Goal: Information Seeking & Learning: Learn about a topic

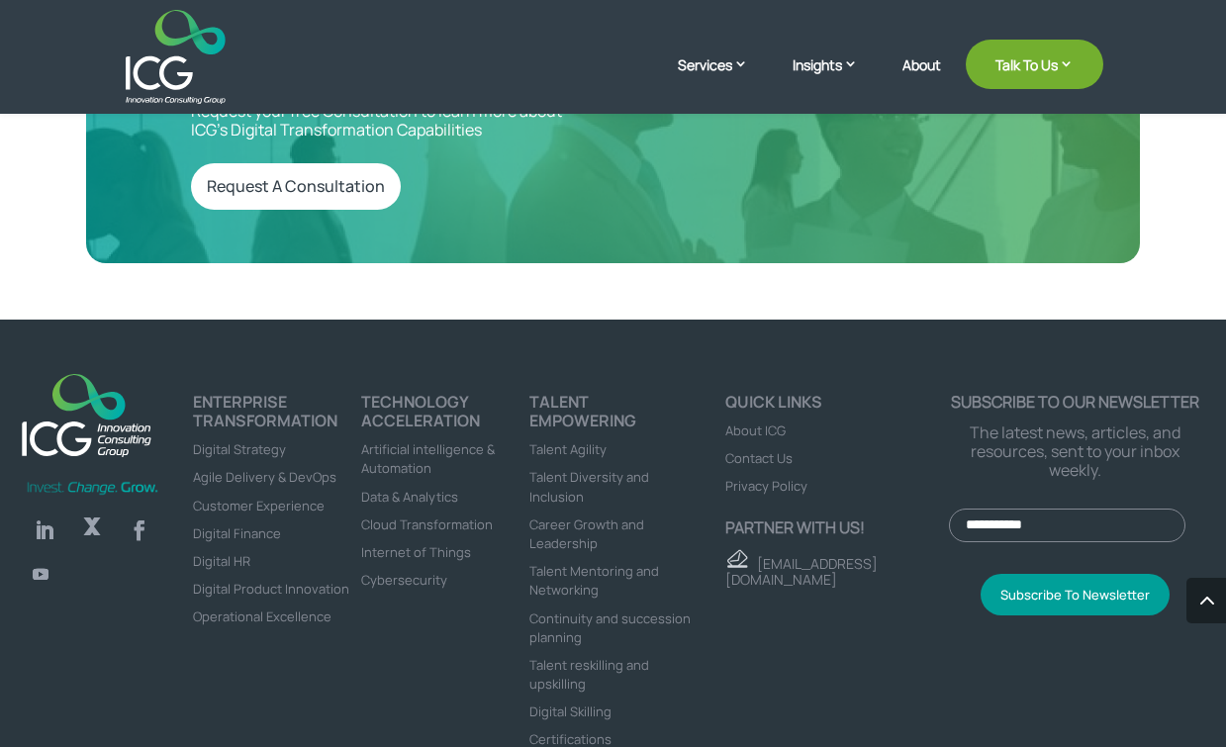
scroll to position [6632, 0]
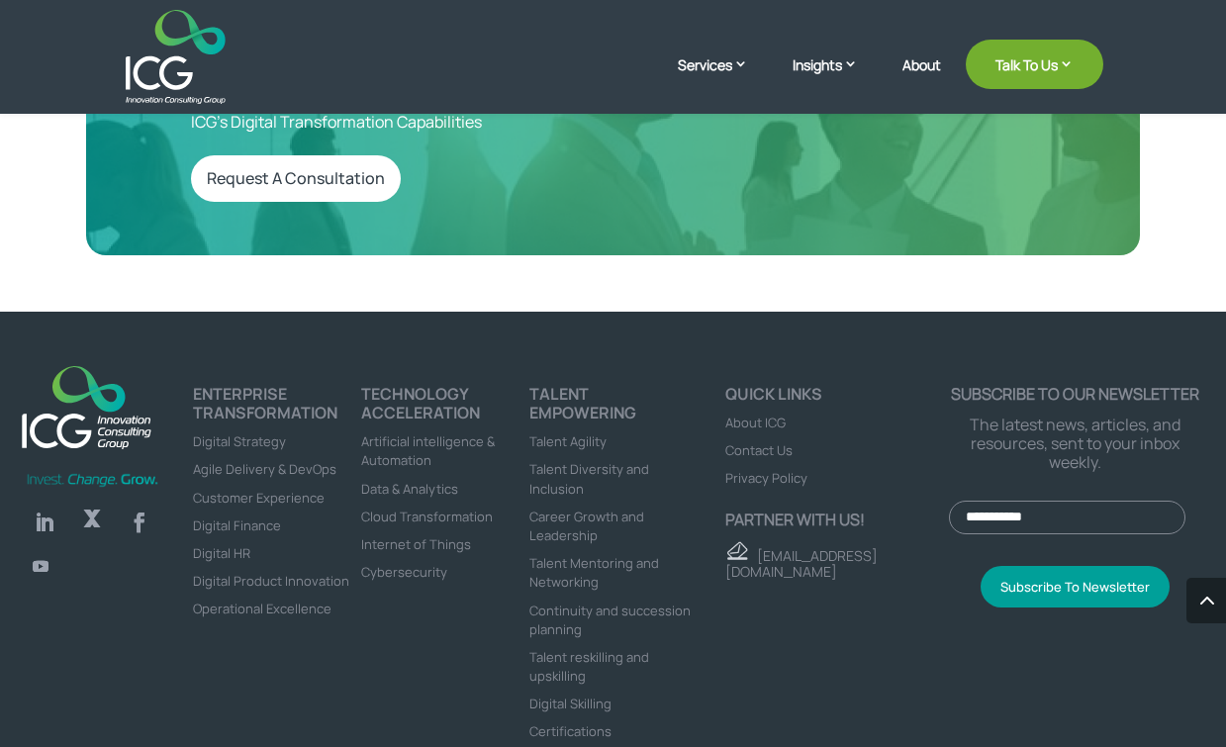
click at [411, 432] on span "Artificial intelligence & Automation" at bounding box center [428, 450] width 134 height 37
click at [591, 648] on span "Talent reskilling and upskilling" at bounding box center [589, 666] width 120 height 37
click at [570, 722] on span "Certifications" at bounding box center [570, 731] width 82 height 18
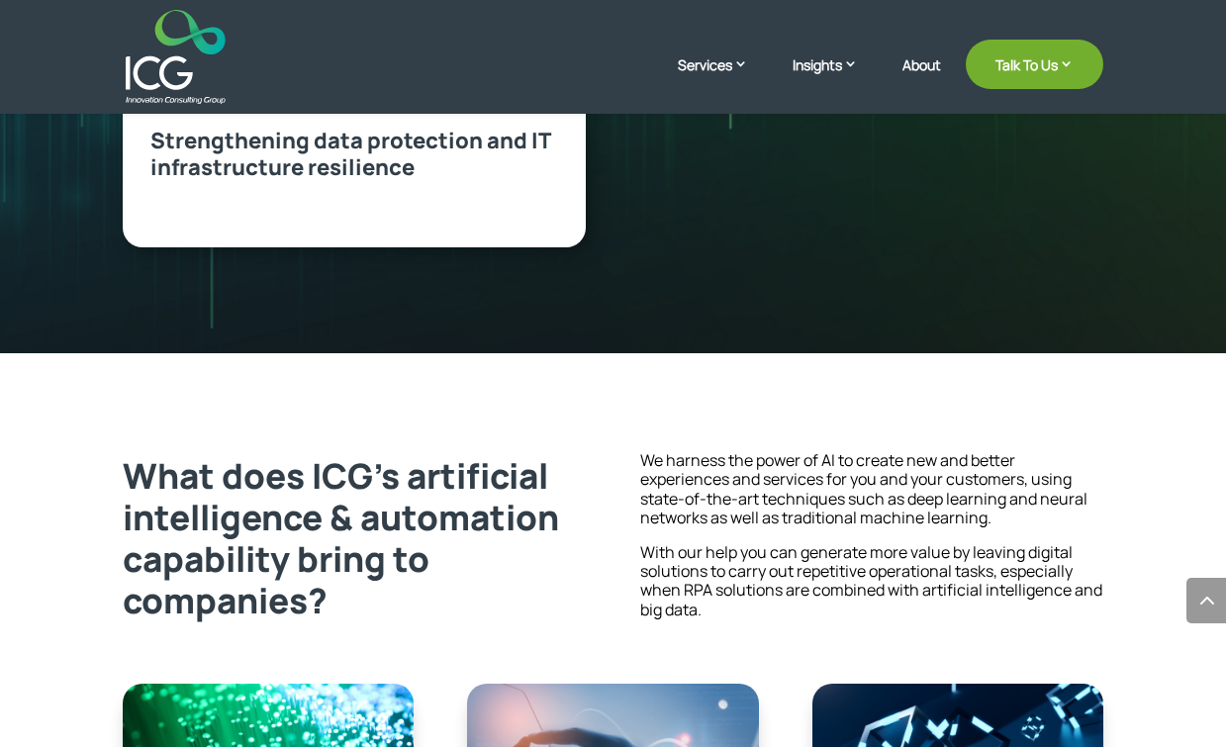
scroll to position [1551, 0]
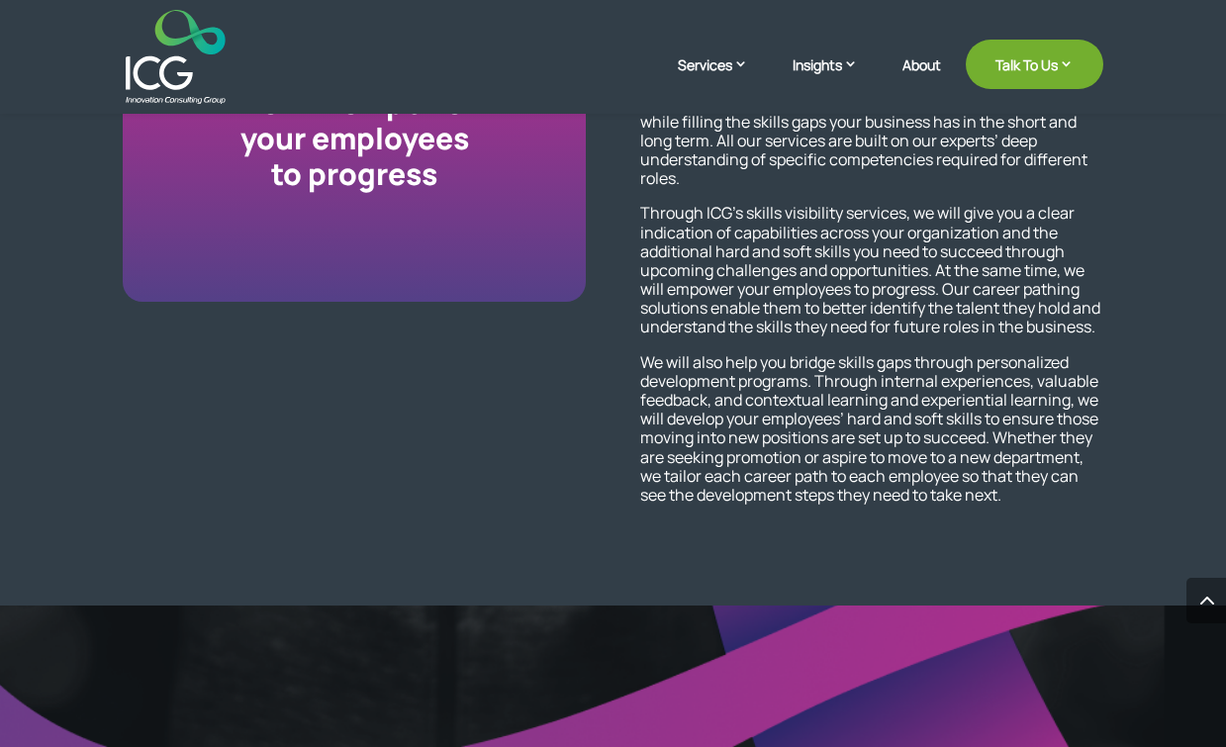
scroll to position [1936, 0]
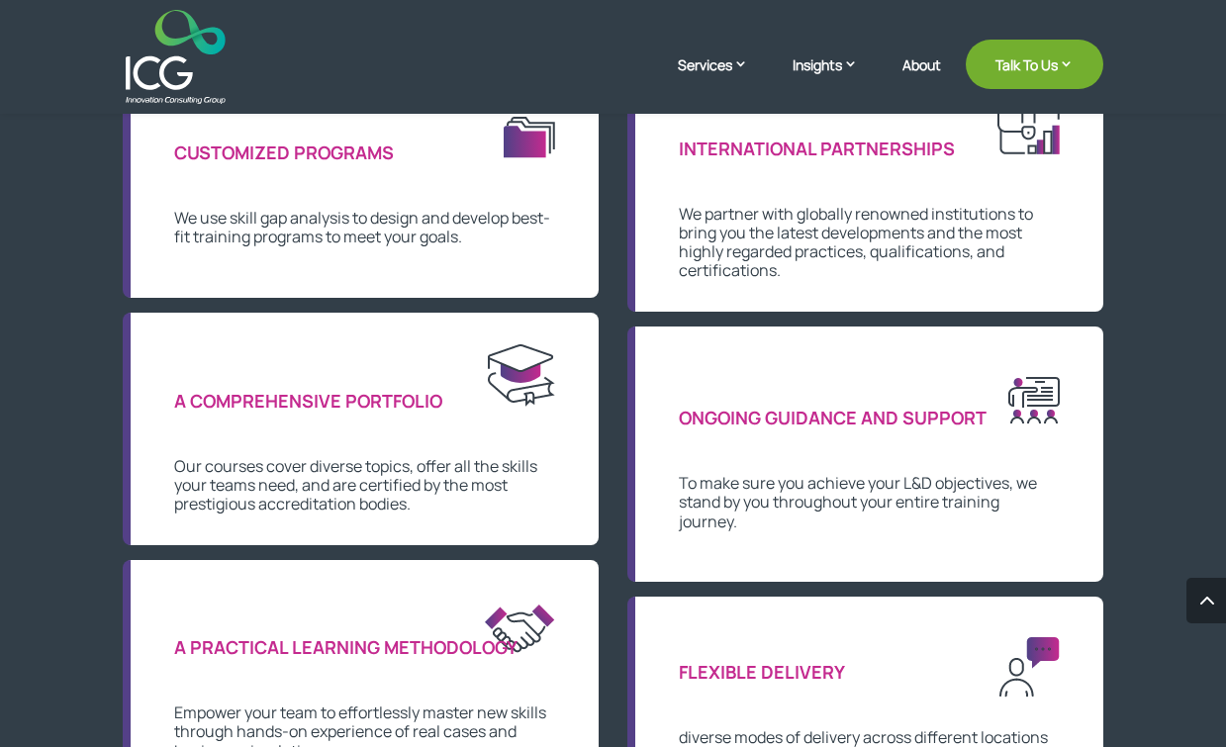
scroll to position [1164, 0]
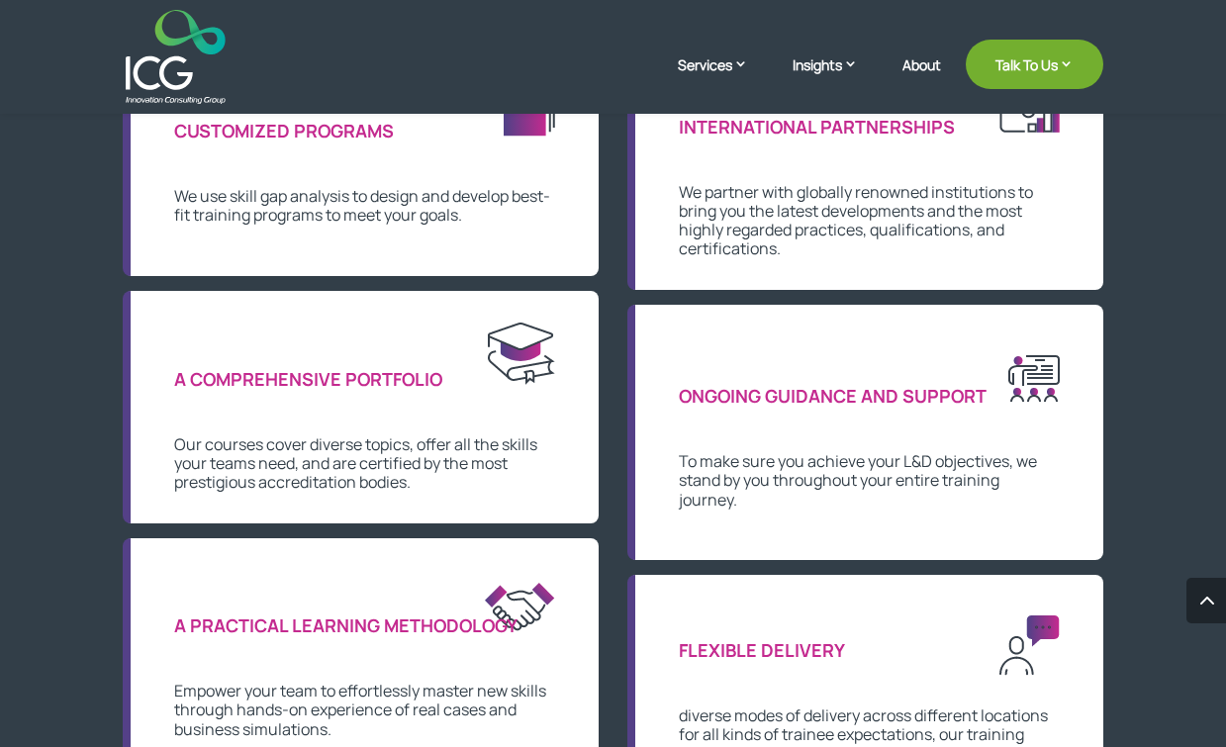
click at [764, 397] on span "ONGOING GUIDANCE AND SUPPORT" at bounding box center [833, 396] width 308 height 24
click at [776, 477] on p "To make sure you achieve your L&D objectives, we stand by you throughout your e…" at bounding box center [869, 480] width 381 height 57
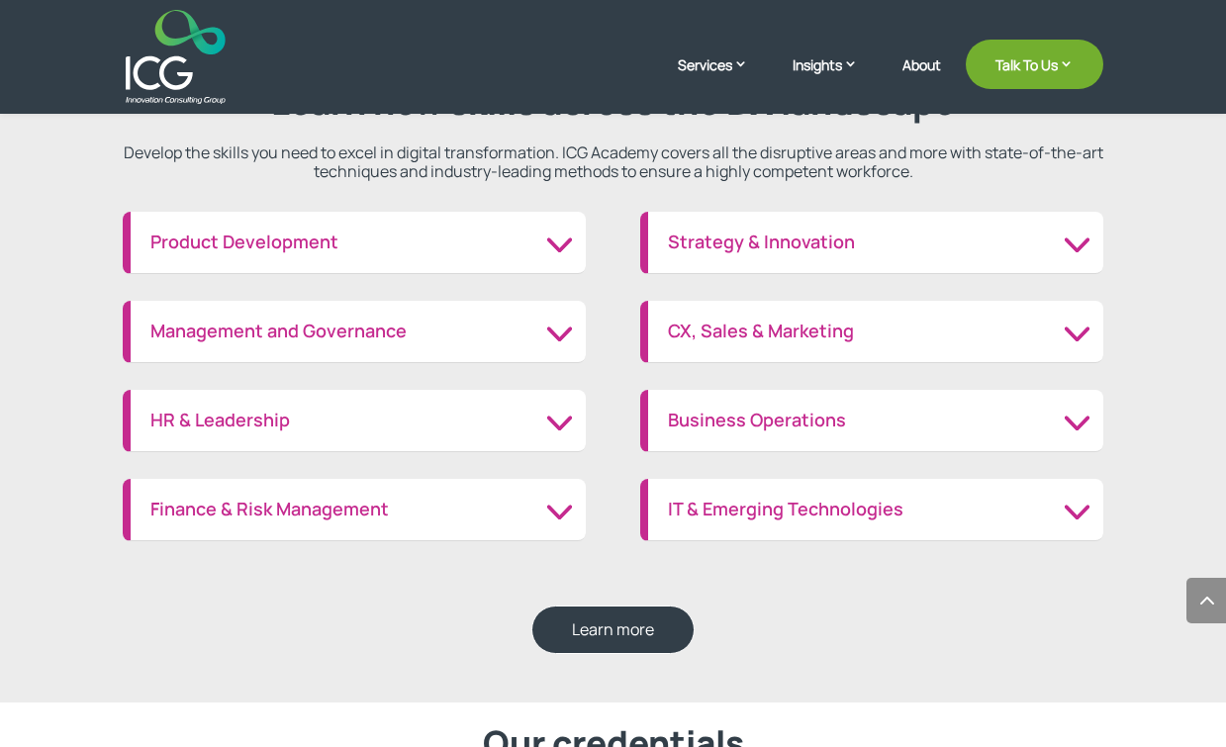
scroll to position [2255, 0]
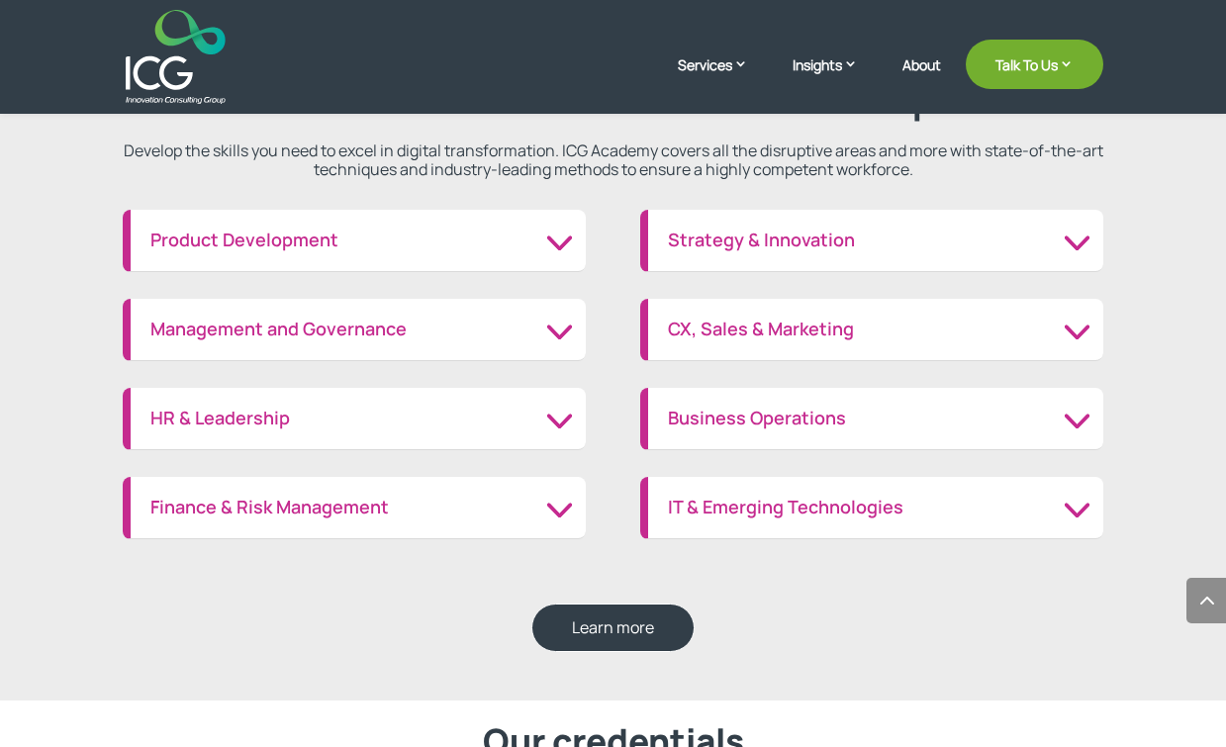
click at [774, 246] on h3 "Strategy & Innovation" at bounding box center [875, 240] width 415 height 22
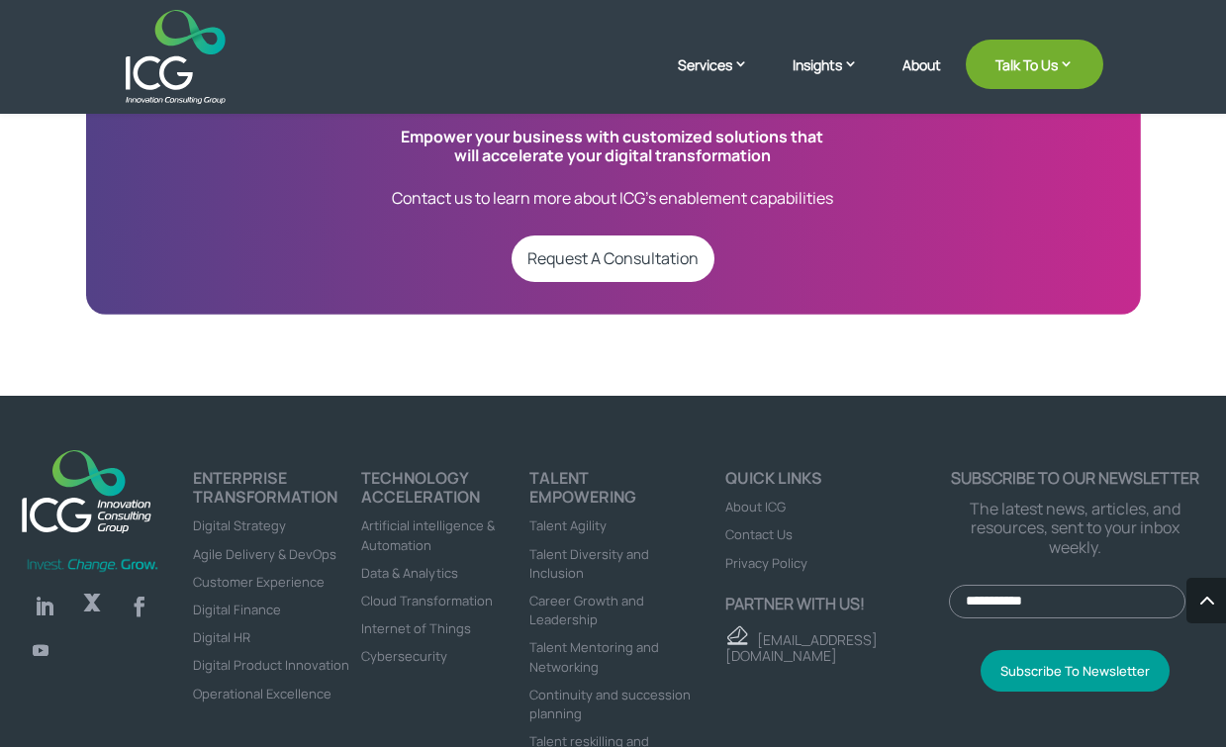
scroll to position [4790, 0]
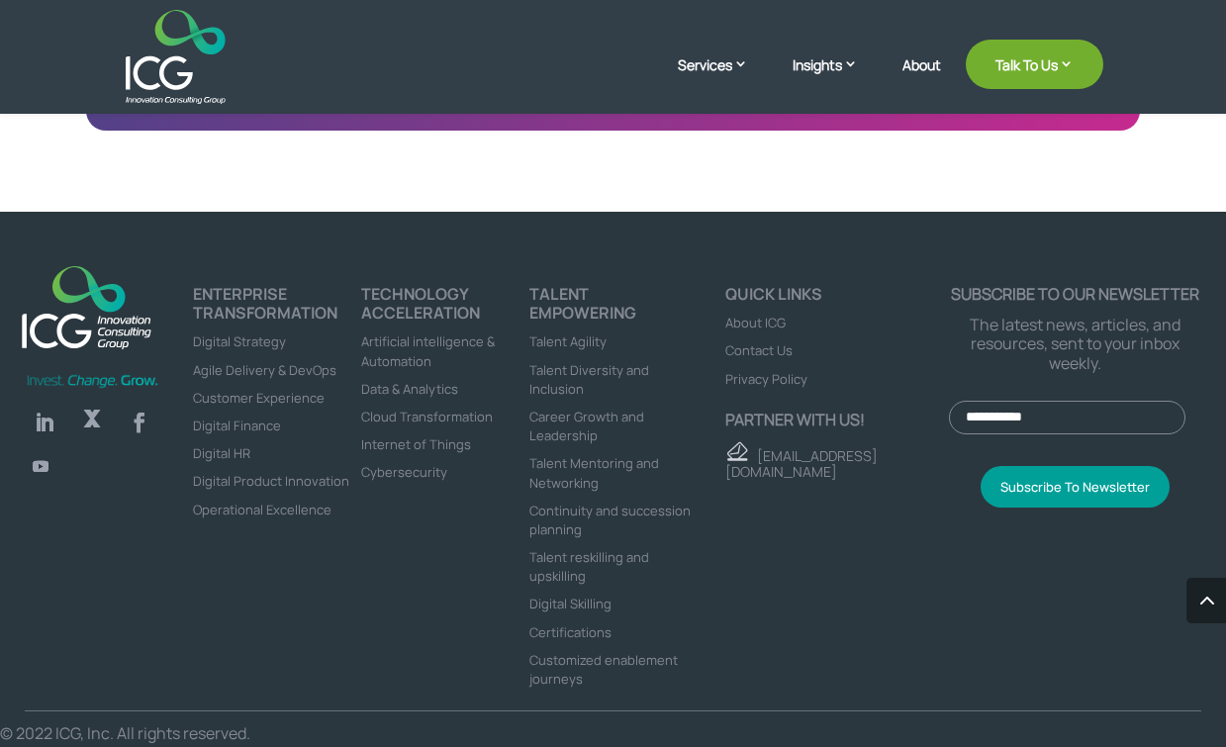
click at [567, 332] on span "Talent Agility" at bounding box center [567, 341] width 77 height 18
